Goal: Information Seeking & Learning: Learn about a topic

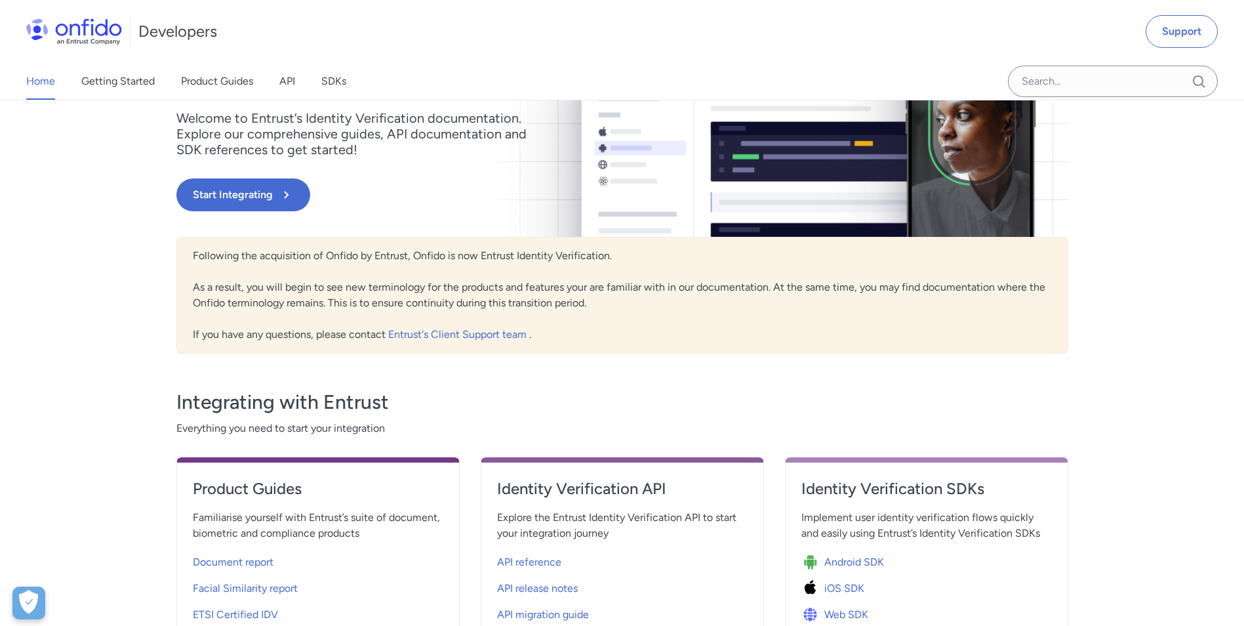
scroll to position [131, 0]
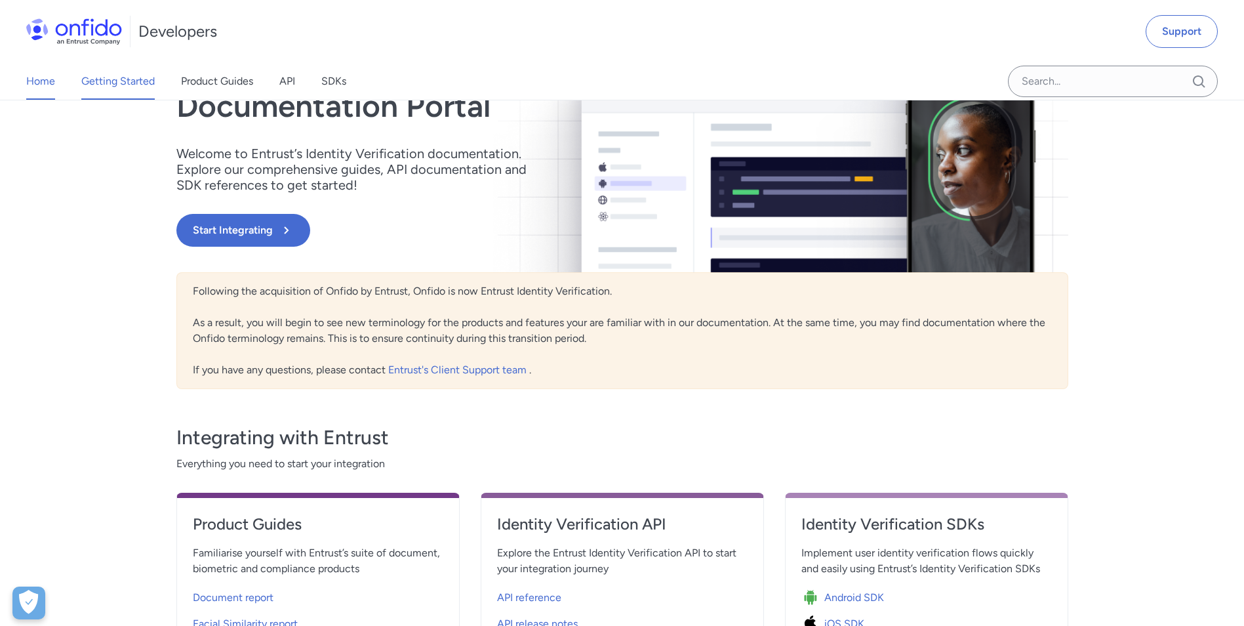
click at [110, 94] on link "Getting Started" at bounding box center [117, 81] width 73 height 37
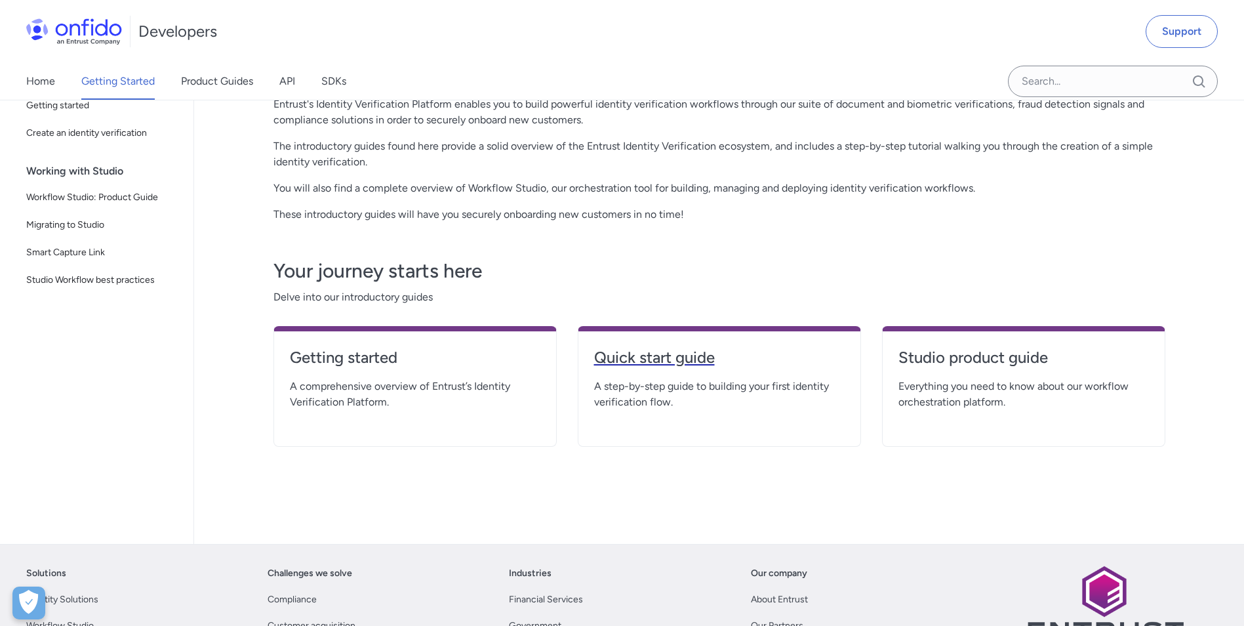
click at [668, 360] on h4 "Quick start guide" at bounding box center [719, 357] width 251 height 21
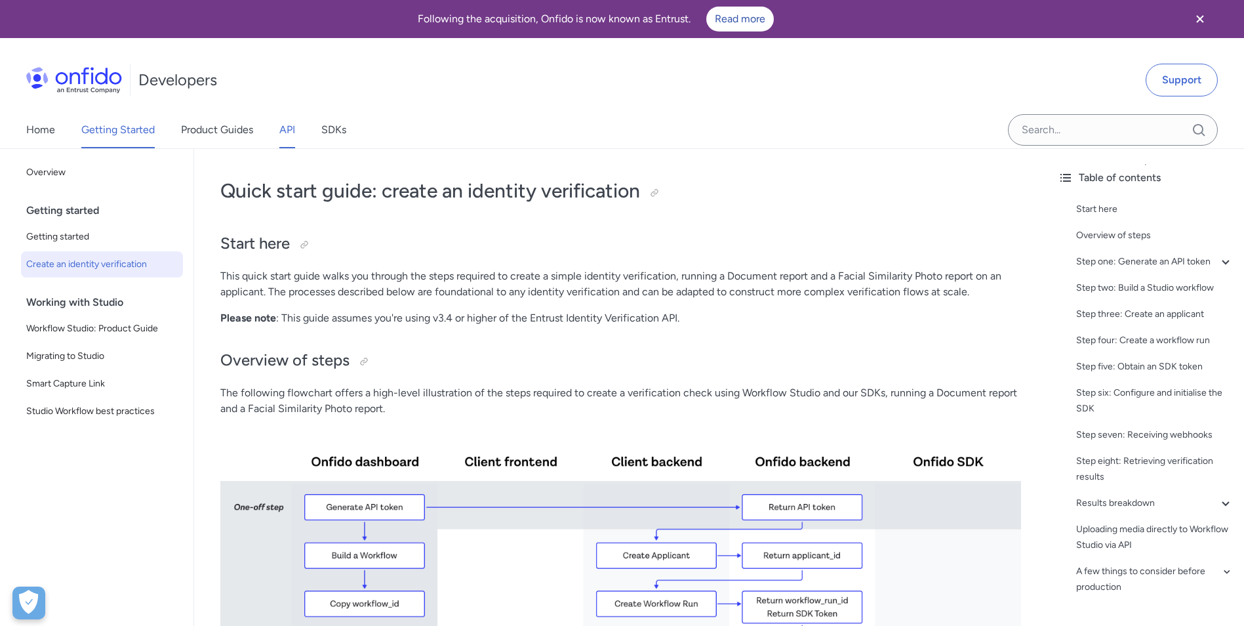
click at [292, 134] on link "API" at bounding box center [287, 129] width 16 height 37
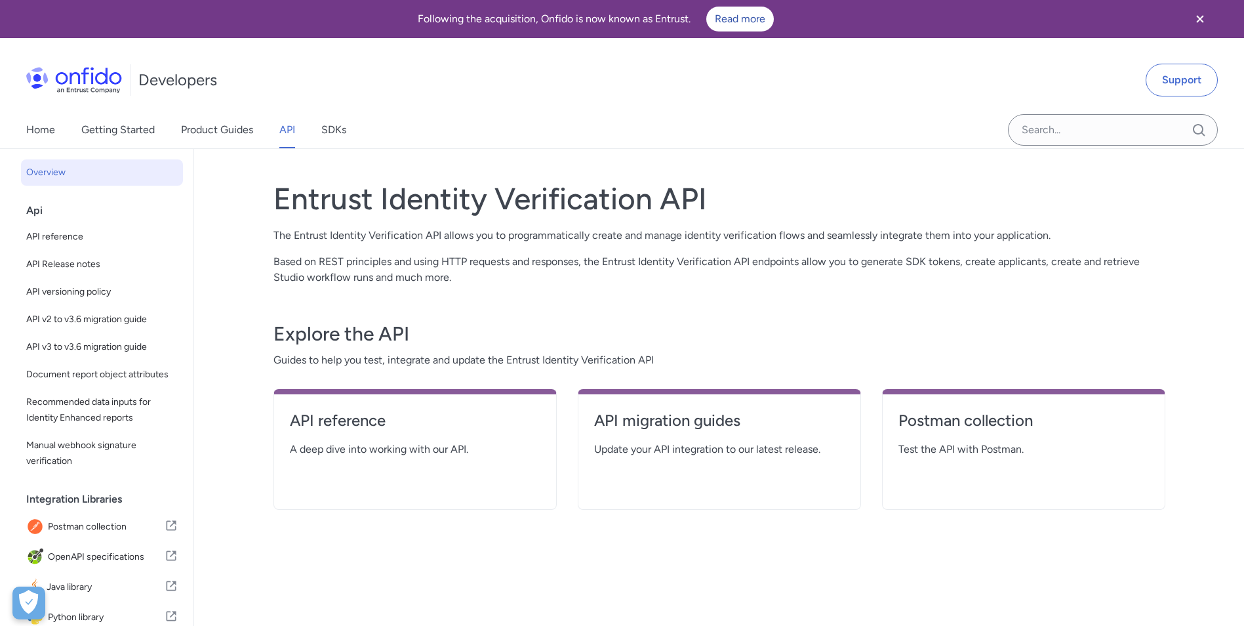
click at [1193, 22] on icon "Close banner" at bounding box center [1200, 19] width 16 height 16
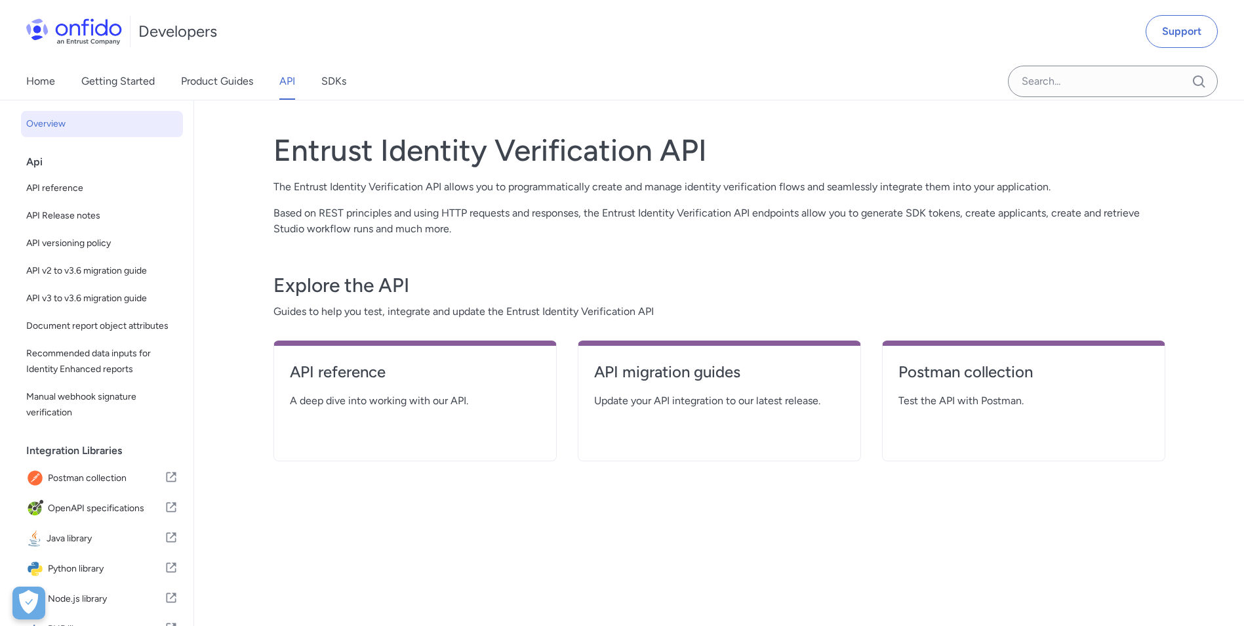
click at [58, 82] on div "Home Getting Started Product Guides API SDKs" at bounding box center [199, 81] width 399 height 37
click at [48, 85] on link "Home" at bounding box center [40, 81] width 29 height 37
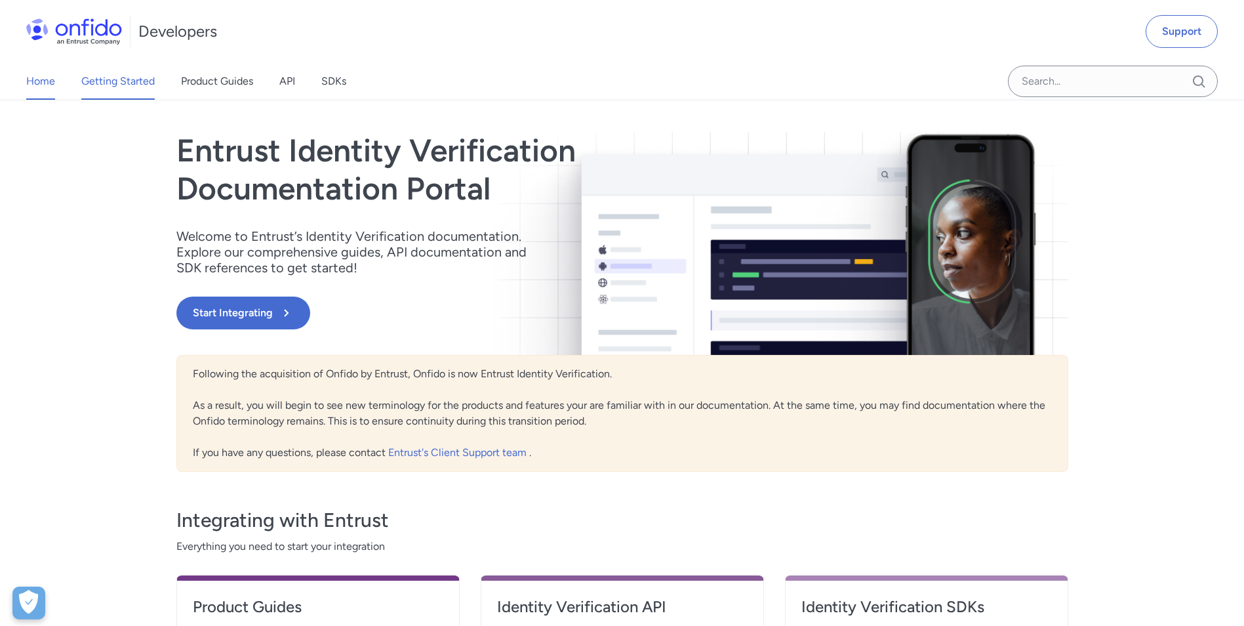
click at [106, 84] on link "Getting Started" at bounding box center [117, 81] width 73 height 37
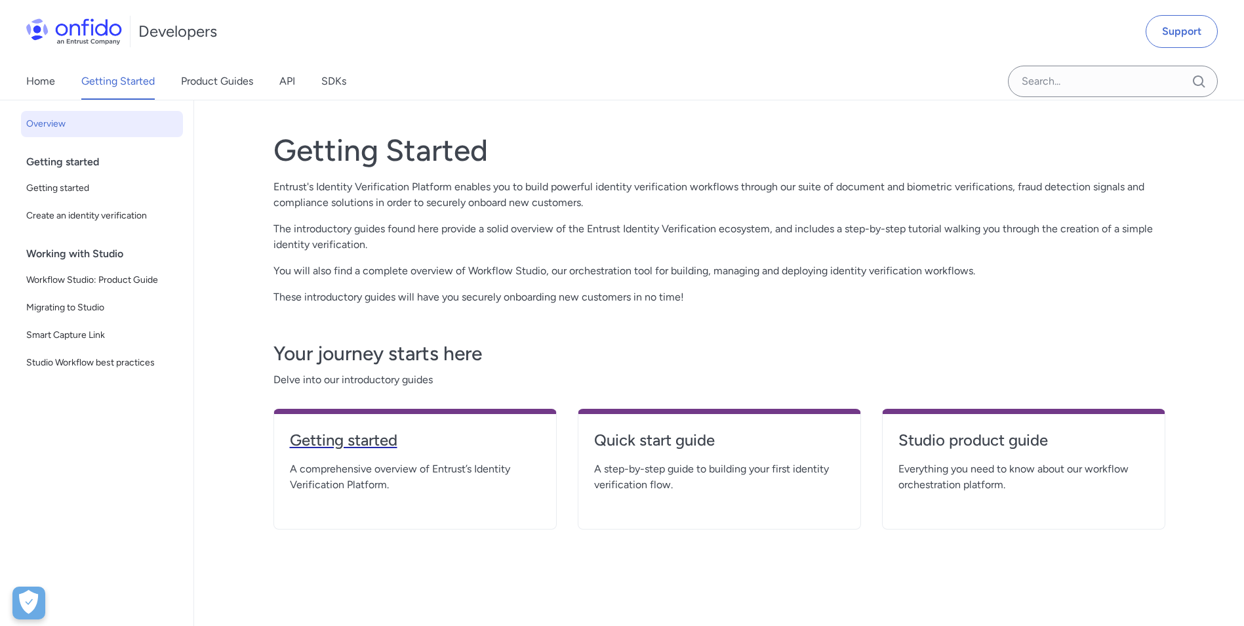
click at [357, 440] on h4 "Getting started" at bounding box center [415, 440] width 251 height 21
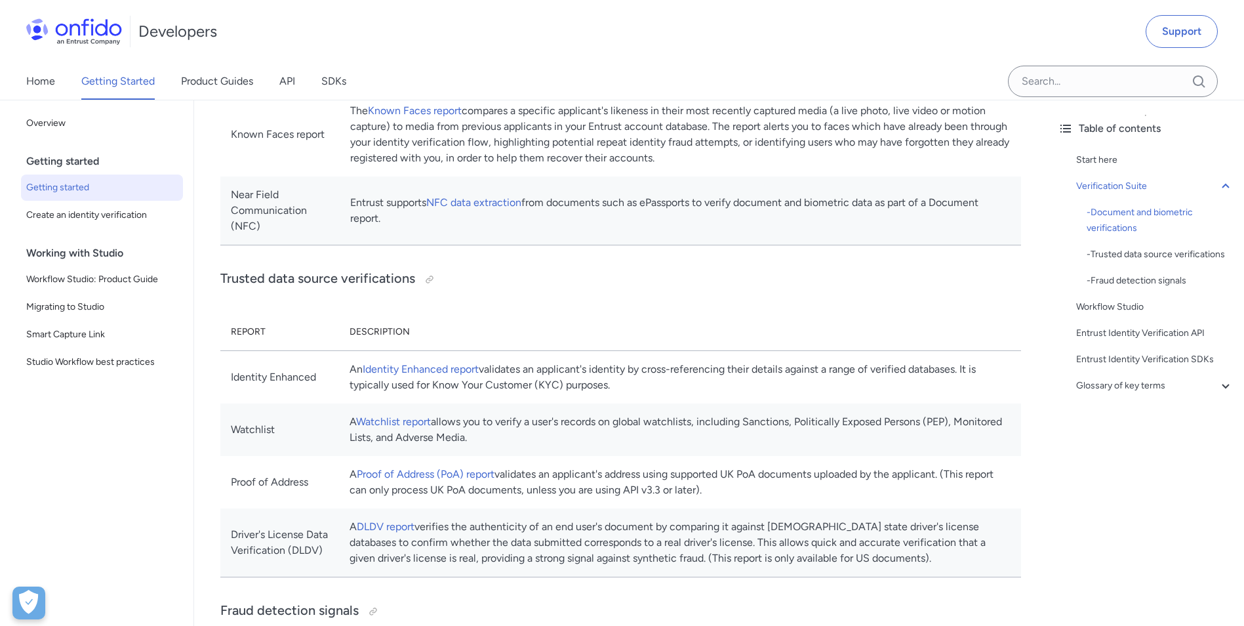
scroll to position [656, 0]
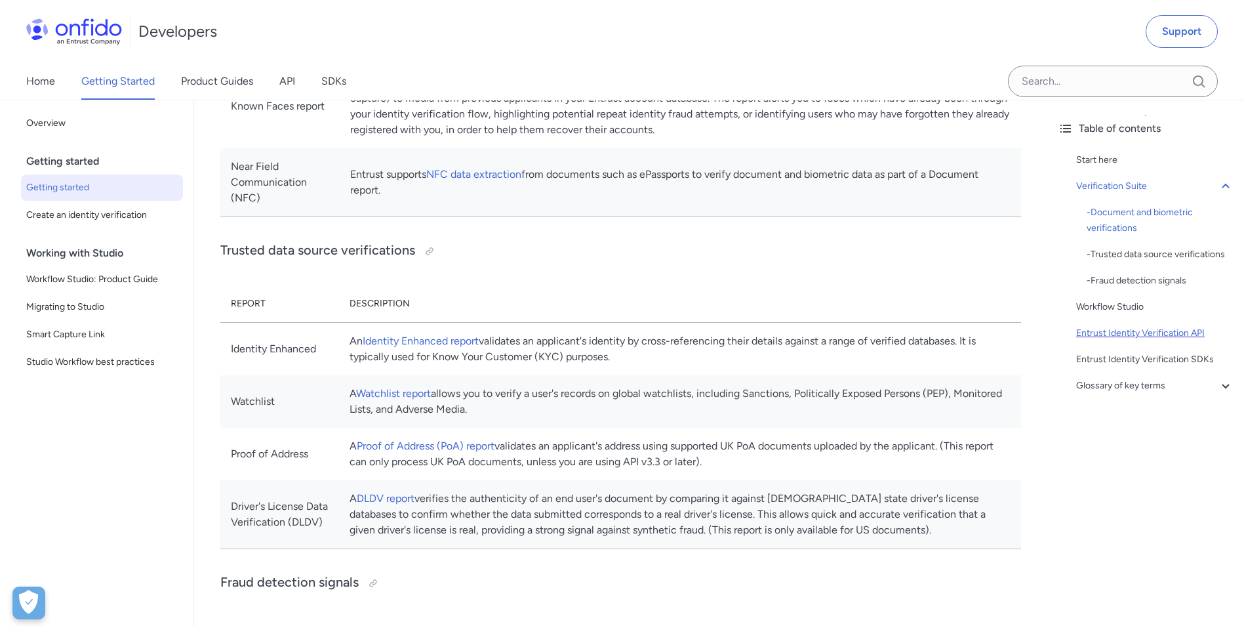
click at [1112, 341] on div "Entrust Identity Verification API" at bounding box center [1154, 333] width 157 height 16
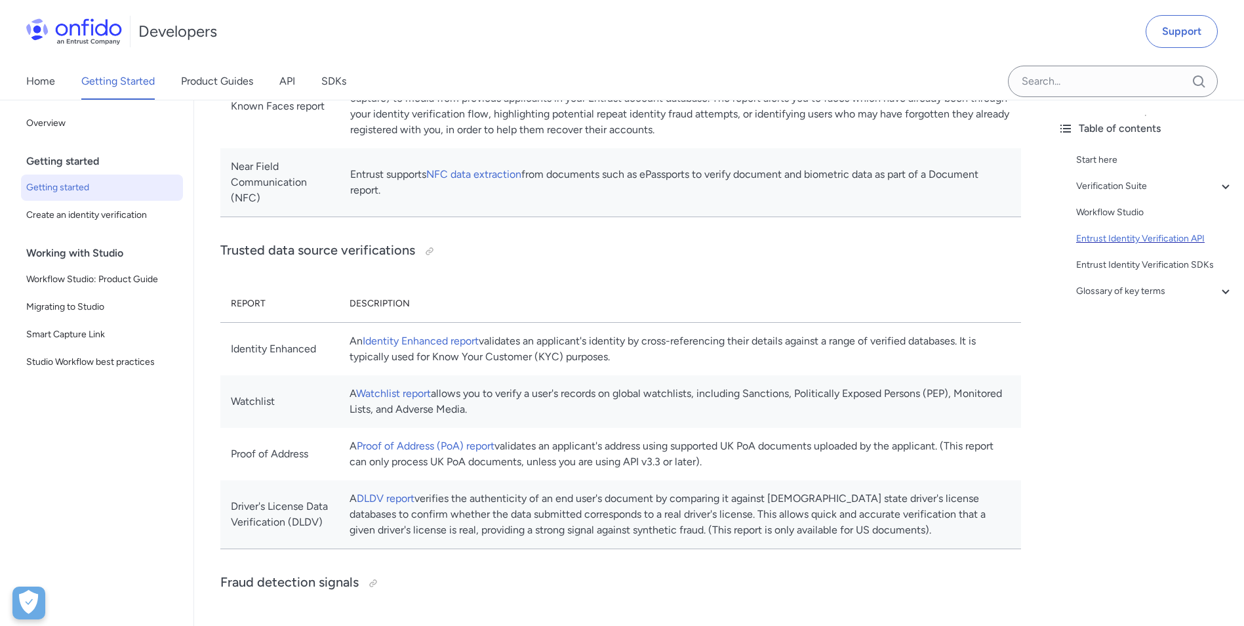
scroll to position [2437, 0]
